Goal: Task Accomplishment & Management: Manage account settings

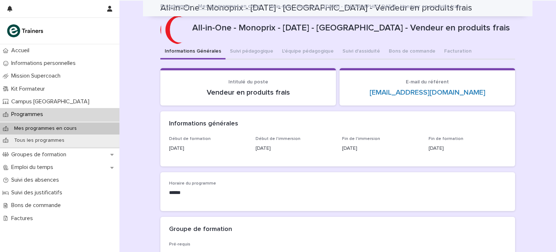
scroll to position [551, 0]
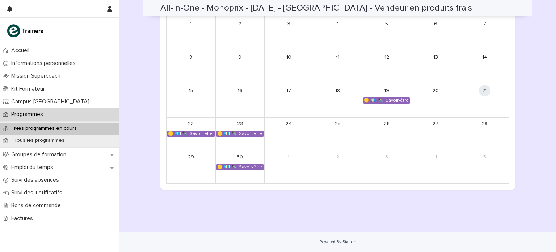
click at [69, 129] on p "Mes programmes en cours" at bounding box center [45, 128] width 74 height 6
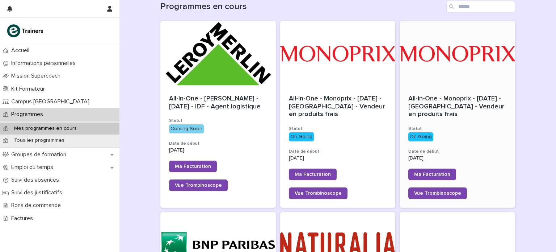
scroll to position [85, 0]
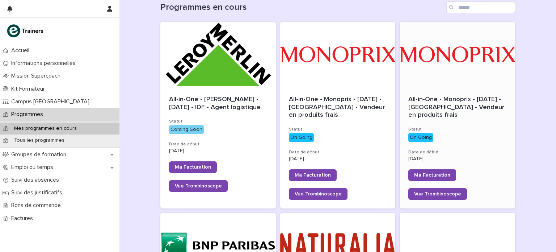
click at [458, 110] on span "All-in-One - Monoprix - 23 - Juillet 2025 - Île-de-France - Vendeur en produits…" at bounding box center [458, 107] width 98 height 22
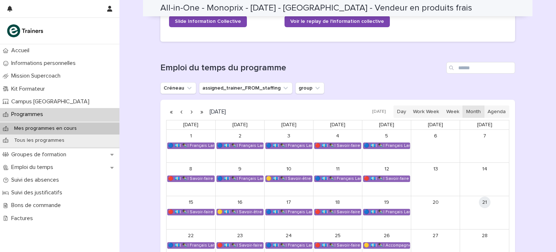
scroll to position [448, 0]
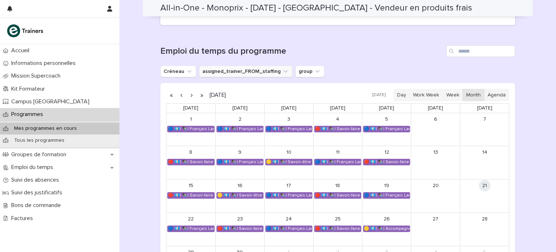
click at [225, 70] on button "assigned_trainer_FROM_staffing" at bounding box center [245, 72] width 93 height 12
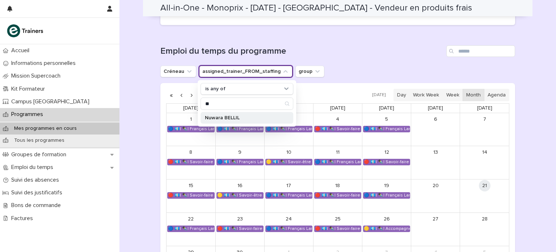
type input "**"
click at [222, 119] on p "Nuwara BELLIL" at bounding box center [243, 117] width 77 height 5
click at [378, 42] on div "Loading... Saving… Emploi du temps du programme Créneau assigned_trainer_FROM_s…" at bounding box center [337, 160] width 355 height 259
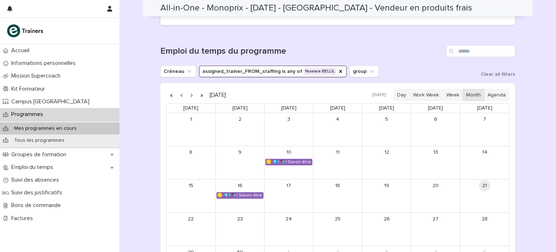
scroll to position [468, 0]
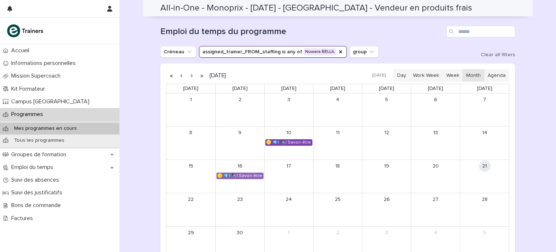
click at [273, 139] on div "🟡 💶| ✒️| Savoir-être métier - Collaboration et dynamique d'équipe dans un espac…" at bounding box center [289, 142] width 46 height 6
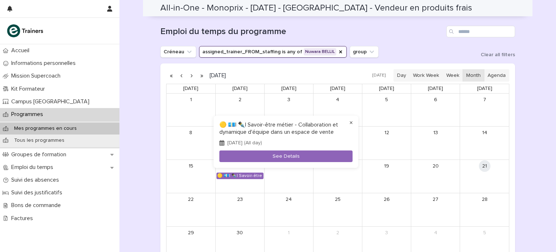
click at [352, 125] on button "×" at bounding box center [351, 122] width 9 height 9
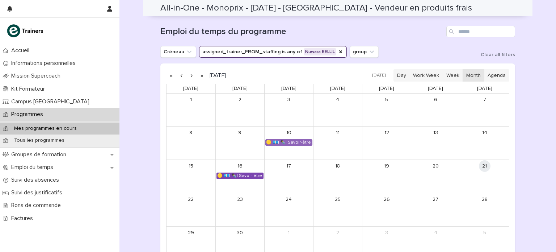
click at [252, 176] on div "🟡 💶| ✒️| Savoir-être métier - Collaboration et dynamique d'équipe dans un espac…" at bounding box center [240, 176] width 46 height 6
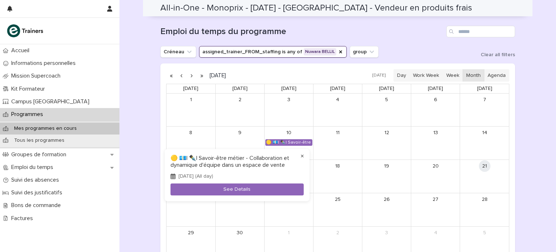
click at [303, 155] on button "×" at bounding box center [302, 156] width 9 height 9
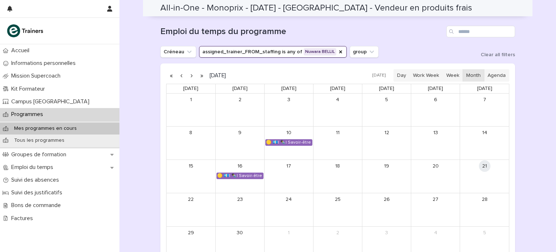
click at [191, 77] on button "button" at bounding box center [192, 76] width 10 height 12
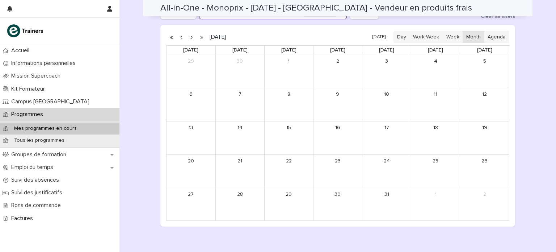
scroll to position [507, 0]
click at [189, 37] on button "button" at bounding box center [192, 37] width 10 height 12
click at [178, 37] on button "button" at bounding box center [181, 37] width 10 height 12
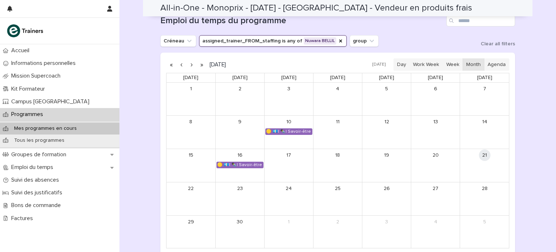
scroll to position [474, 0]
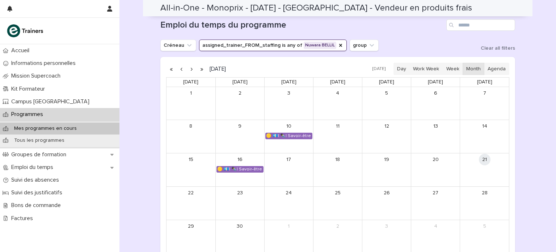
click at [76, 127] on p "Mes programmes en cours" at bounding box center [45, 128] width 74 height 6
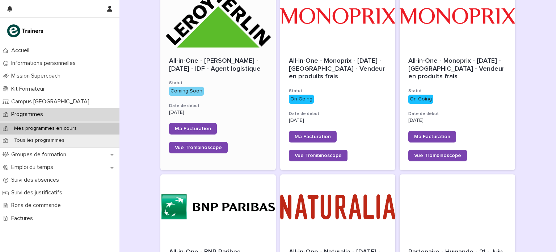
scroll to position [263, 0]
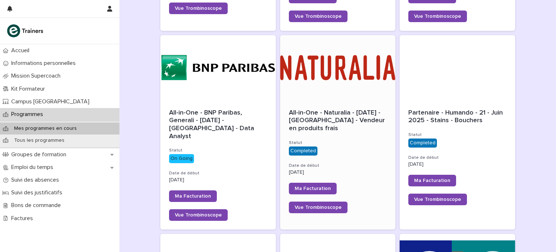
click at [349, 94] on div at bounding box center [338, 67] width 116 height 65
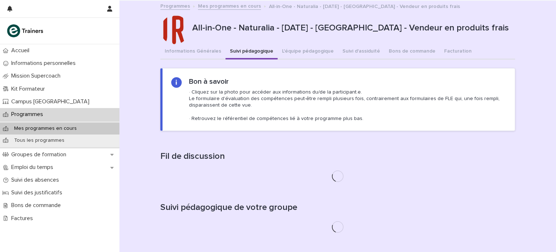
click at [256, 50] on button "Suivi pédagogique" at bounding box center [252, 51] width 52 height 15
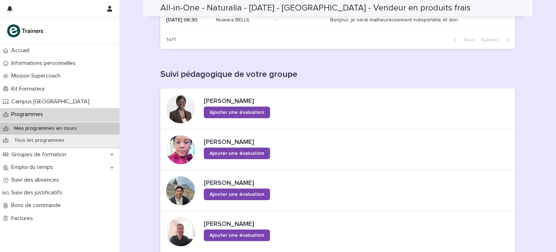
scroll to position [191, 0]
click at [238, 113] on span "Ajouter une évaluation" at bounding box center [237, 111] width 55 height 5
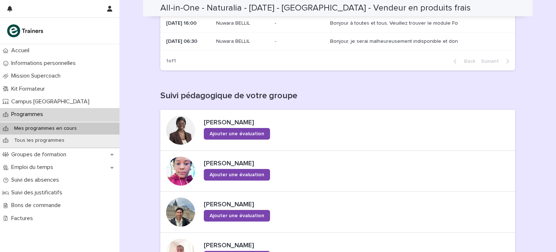
scroll to position [168, 0]
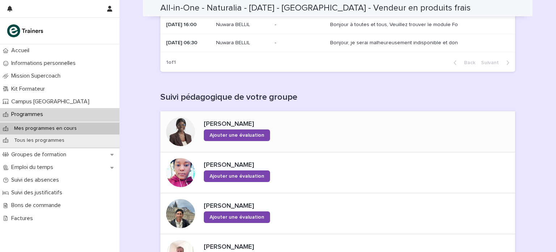
click at [178, 125] on div at bounding box center [180, 131] width 29 height 29
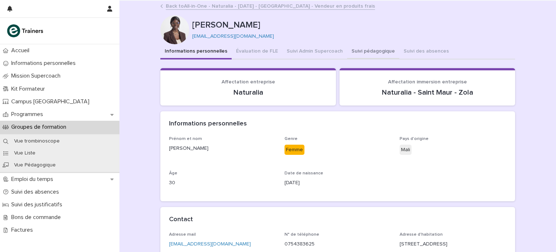
click at [354, 50] on button "Suivi pédagogique" at bounding box center [373, 51] width 52 height 15
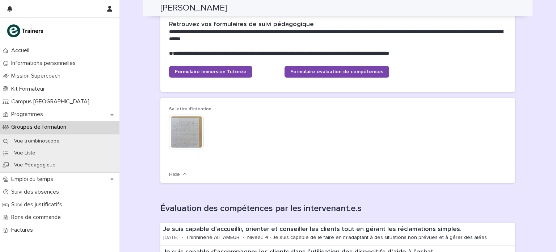
scroll to position [51, 0]
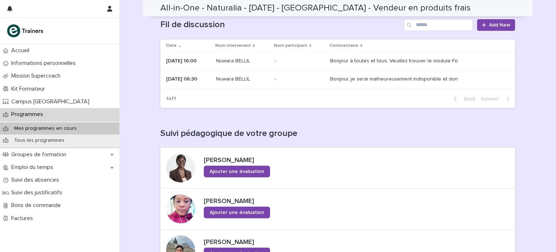
scroll to position [183, 0]
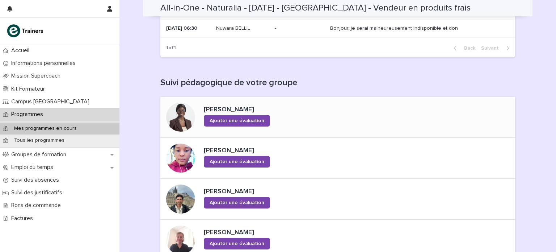
click at [178, 118] on div at bounding box center [180, 116] width 29 height 29
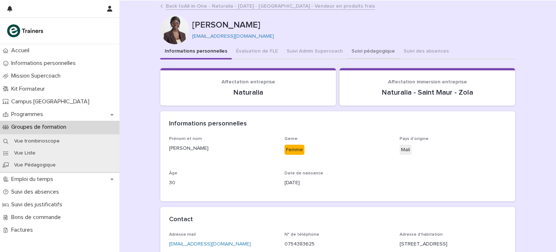
click at [356, 49] on button "Suivi pédagogique" at bounding box center [373, 51] width 52 height 15
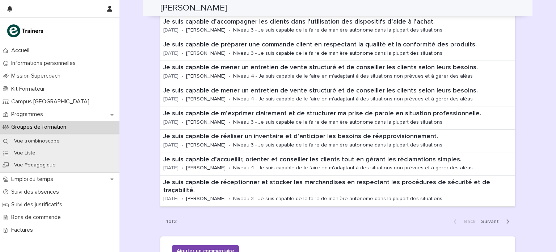
scroll to position [312, 0]
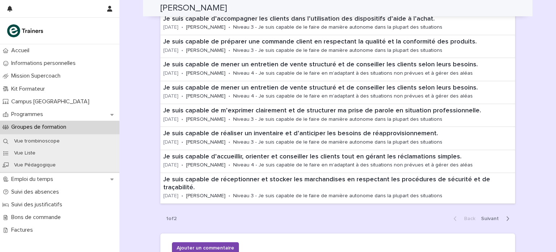
click at [491, 216] on span "Next" at bounding box center [492, 218] width 22 height 5
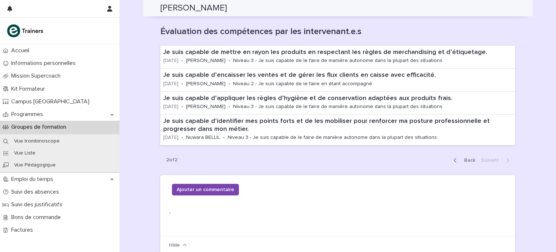
scroll to position [229, 0]
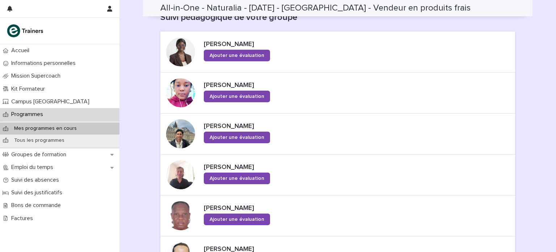
scroll to position [248, 0]
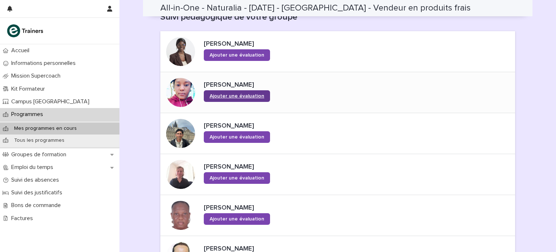
click at [218, 92] on link "Ajouter une évaluation" at bounding box center [237, 96] width 66 height 12
